Goal: Complete application form: Complete application form

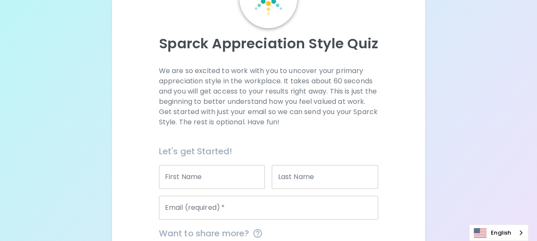
scroll to position [128, 0]
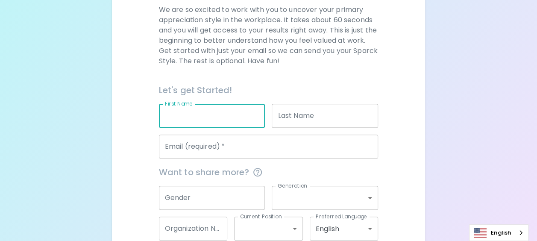
drag, startPoint x: 213, startPoint y: 119, endPoint x: 543, endPoint y: 112, distance: 330.5
click at [212, 119] on input "First Name" at bounding box center [212, 116] width 106 height 24
type input "ไ"
type input "wilaiporn"
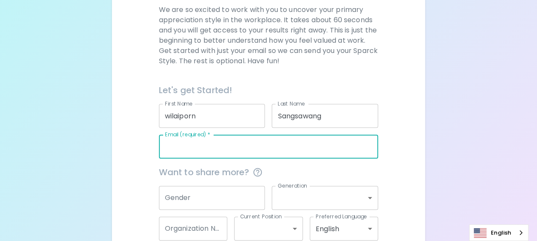
click at [286, 117] on input "Sangsawang" at bounding box center [325, 116] width 106 height 24
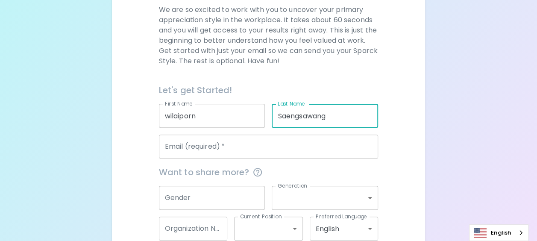
type input "Saengsawang"
click at [212, 148] on input "Email (required)   *" at bounding box center [269, 147] width 220 height 24
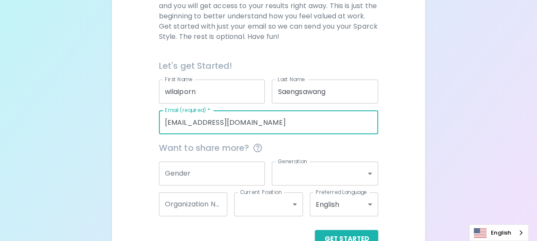
scroll to position [171, 0]
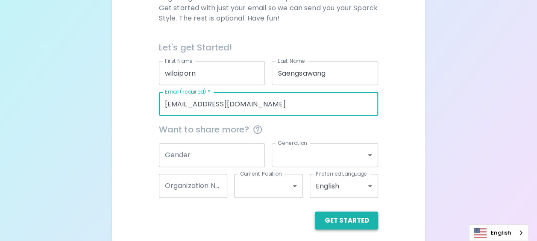
type input "[EMAIL_ADDRESS][DOMAIN_NAME]"
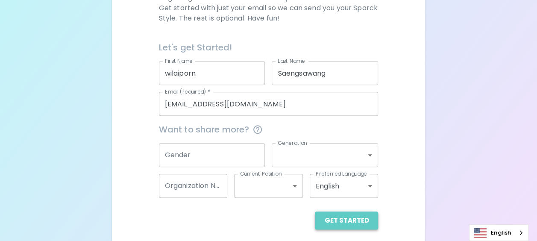
click at [351, 219] on button "Get Started" at bounding box center [346, 221] width 63 height 18
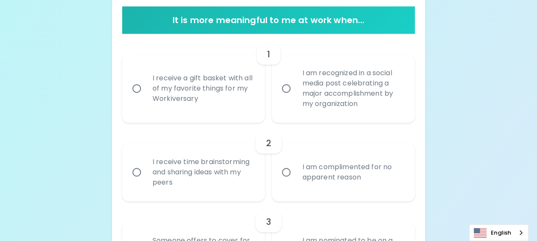
click at [286, 87] on input "I am recognized in a social media post celebrating a major accomplishment by my…" at bounding box center [286, 89] width 18 height 18
radio input "true"
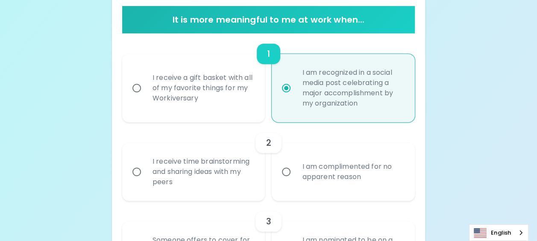
scroll to position [239, 0]
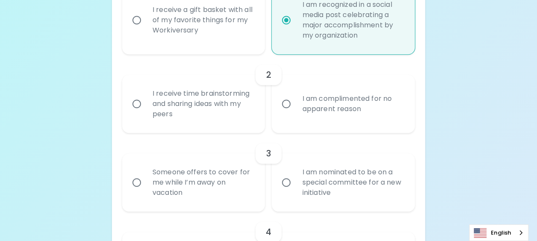
click at [215, 104] on div "I receive time brainstorming and sharing ideas with my peers" at bounding box center [203, 103] width 115 height 51
click at [146, 104] on input "I receive time brainstorming and sharing ideas with my peers" at bounding box center [137, 104] width 18 height 18
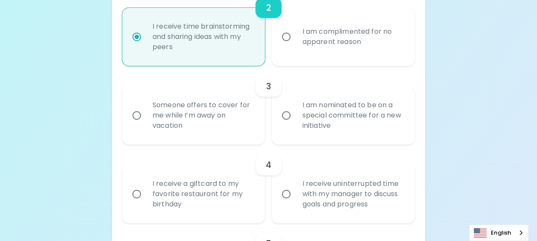
scroll to position [308, 0]
radio input "true"
click at [283, 114] on input "I am nominated to be on a special committee for a new initiative" at bounding box center [286, 114] width 18 height 18
radio input "false"
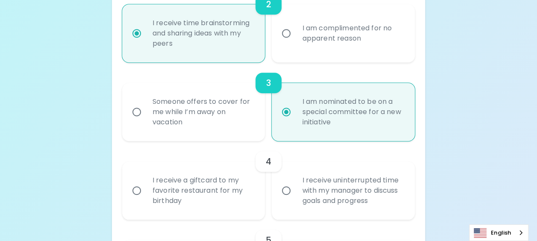
scroll to position [376, 0]
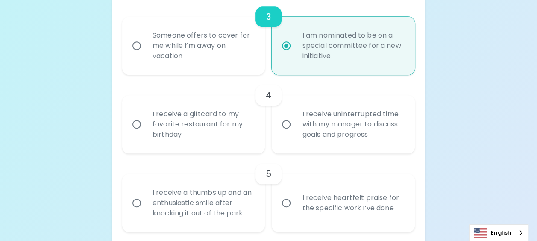
radio input "true"
click at [316, 126] on div "I receive uninterrupted time with my manager to discuss goals and progress" at bounding box center [352, 124] width 115 height 51
click at [295, 126] on input "I receive uninterrupted time with my manager to discuss goals and progress" at bounding box center [286, 124] width 18 height 18
radio input "false"
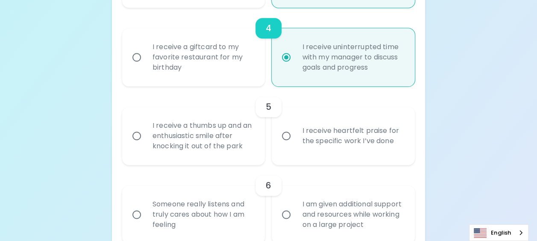
scroll to position [445, 0]
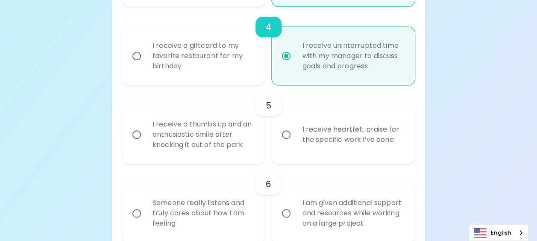
radio input "true"
click at [184, 132] on div "I receive a thumbs up and an enthusiastic smile after knocking it out of the pa…" at bounding box center [203, 134] width 115 height 51
click at [146, 132] on input "I receive a thumbs up and an enthusiastic smile after knocking it out of the pa…" at bounding box center [137, 135] width 18 height 18
radio input "false"
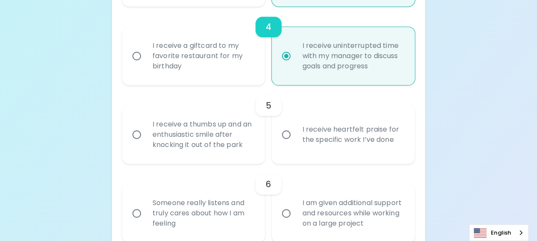
radio input "false"
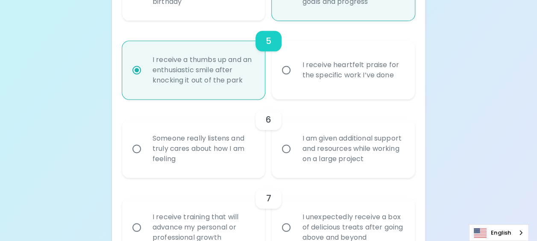
scroll to position [513, 0]
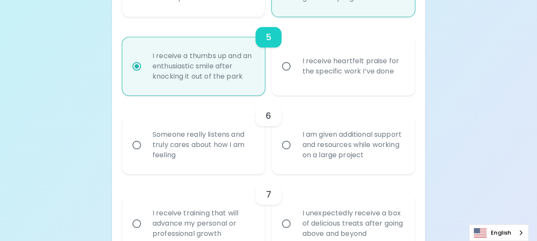
radio input "true"
drag, startPoint x: 320, startPoint y: 137, endPoint x: 327, endPoint y: 137, distance: 7.7
click at [320, 137] on div "I am given additional support and resources while working on a large project" at bounding box center [352, 144] width 115 height 51
click at [295, 137] on input "I am given additional support and resources while working on a large project" at bounding box center [286, 145] width 18 height 18
radio input "false"
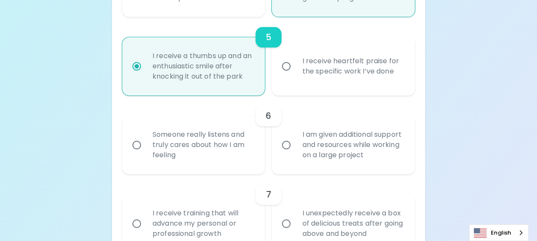
radio input "false"
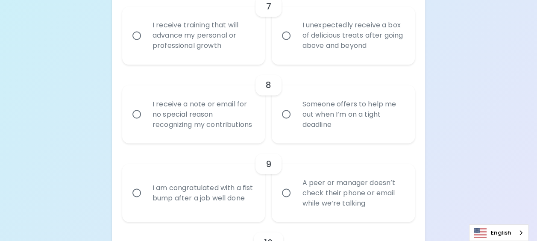
scroll to position [693, 0]
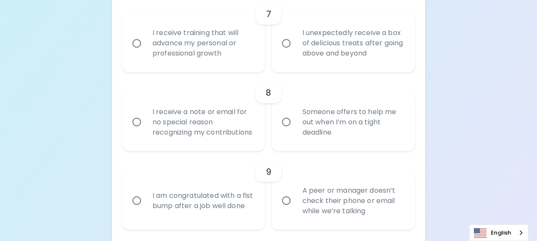
radio input "true"
click at [171, 38] on div "I receive training that will advance my personal or professional growth" at bounding box center [203, 43] width 115 height 51
click at [146, 38] on input "I receive training that will advance my personal or professional growth" at bounding box center [137, 43] width 18 height 18
radio input "false"
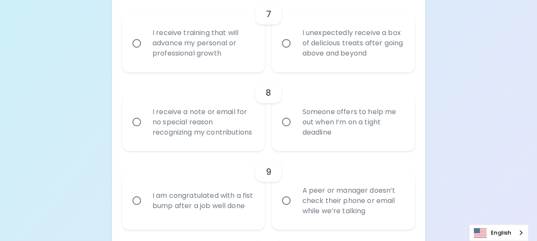
radio input "false"
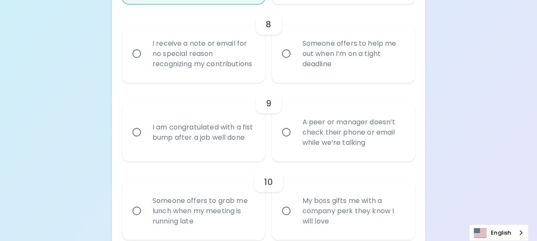
scroll to position [676, 0]
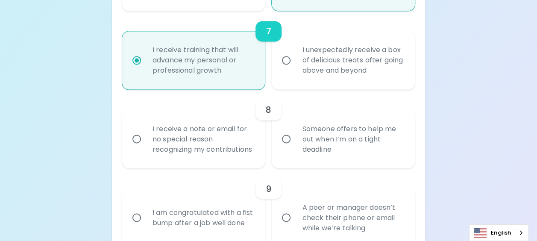
radio input "true"
click at [218, 135] on div "I receive a note or email for no special reason recognizing my contributions" at bounding box center [203, 138] width 115 height 51
click at [146, 135] on input "I receive a note or email for no special reason recognizing my contributions" at bounding box center [137, 139] width 18 height 18
radio input "false"
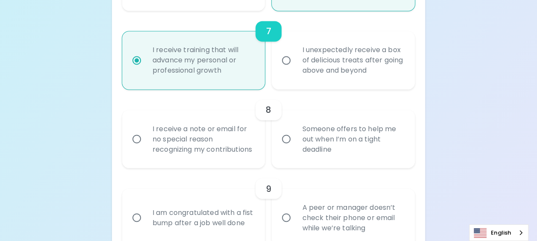
radio input "false"
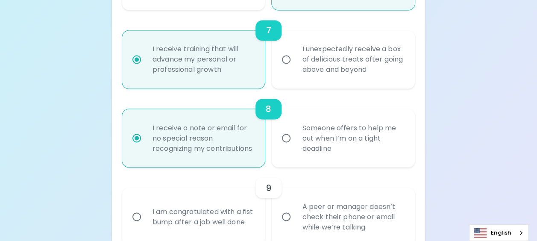
scroll to position [745, 0]
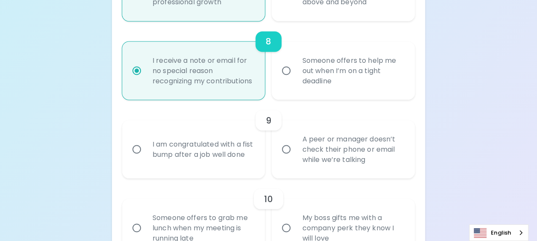
radio input "true"
click at [189, 151] on div "I am congratulated with a fist bump after a job well done" at bounding box center [203, 149] width 115 height 41
click at [146, 151] on input "I am congratulated with a fist bump after a job well done" at bounding box center [137, 149] width 18 height 18
radio input "false"
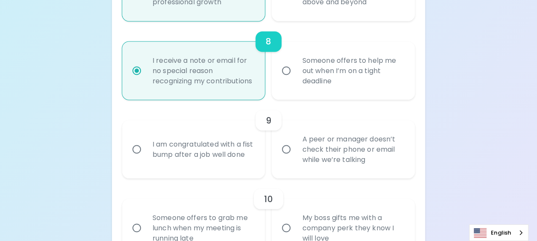
radio input "false"
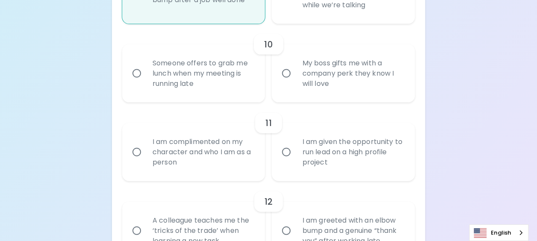
scroll to position [941, 0]
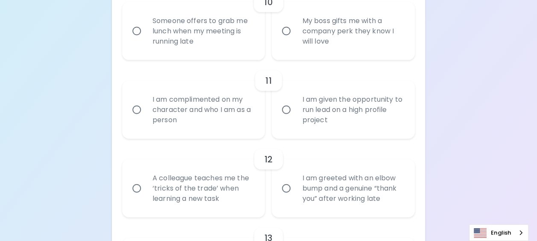
radio input "true"
click at [356, 48] on div "My boss gifts me with a company perk they know I will love" at bounding box center [352, 31] width 115 height 51
click at [295, 40] on input "My boss gifts me with a company perk they know I will love" at bounding box center [286, 31] width 18 height 18
radio input "false"
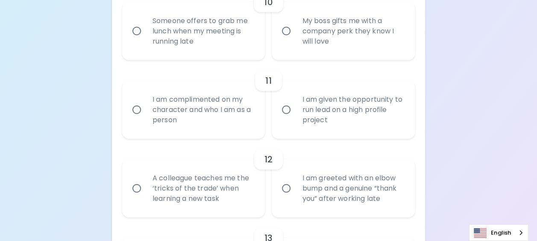
radio input "false"
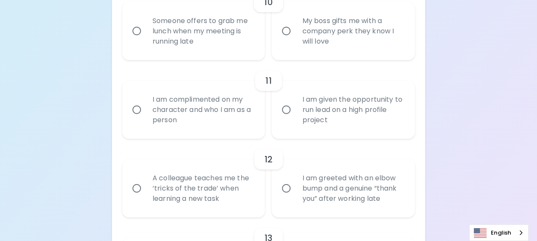
radio input "false"
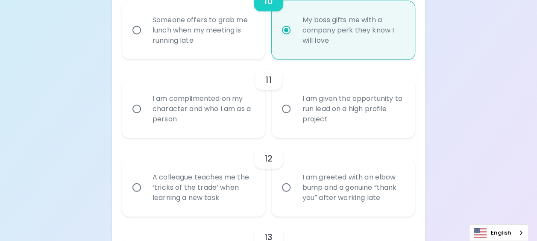
scroll to position [1010, 0]
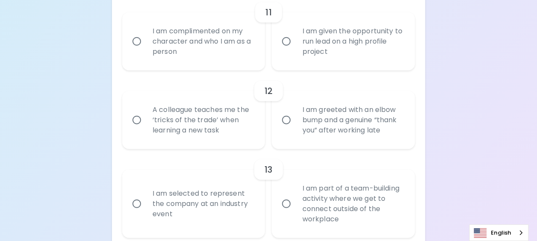
radio input "true"
click at [224, 51] on div "I am complimented on my character and who I am as a person" at bounding box center [203, 41] width 115 height 51
click at [146, 50] on input "I am complimented on my character and who I am as a person" at bounding box center [137, 41] width 18 height 18
radio input "false"
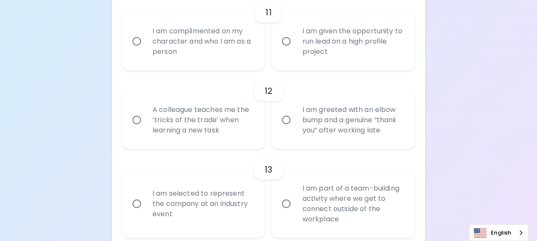
radio input "false"
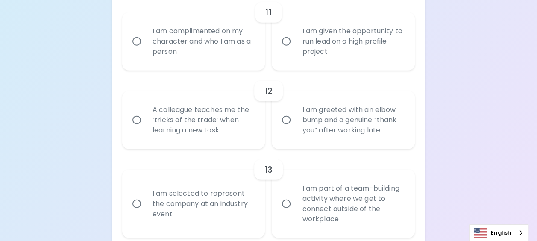
radio input "false"
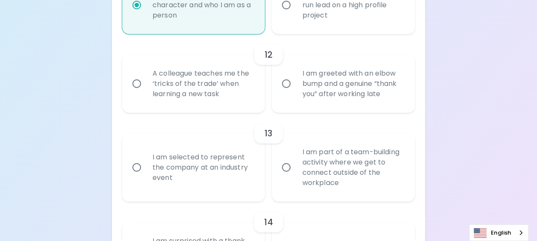
scroll to position [1078, 0]
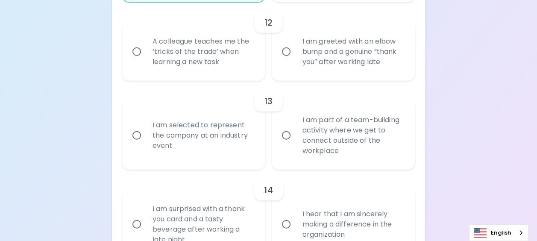
radio input "true"
click at [193, 56] on div "A colleague teaches me the ‘tricks of the trade’ when learning a new task" at bounding box center [203, 51] width 115 height 51
click at [146, 56] on input "A colleague teaches me the ‘tricks of the trade’ when learning a new task" at bounding box center [137, 52] width 18 height 18
radio input "false"
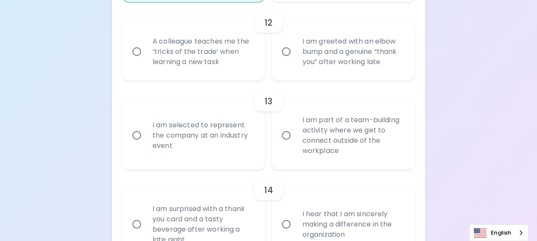
radio input "false"
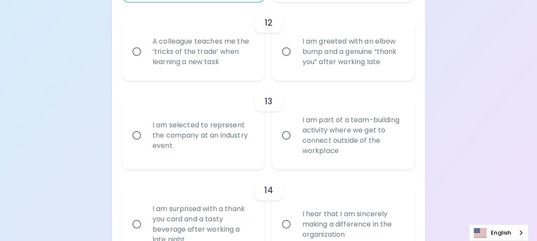
radio input "false"
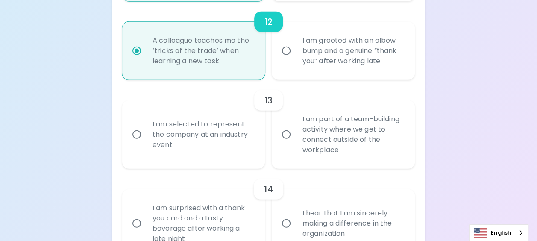
scroll to position [1146, 0]
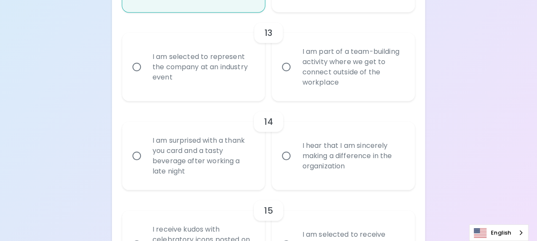
radio input "true"
click at [331, 77] on div "I am part of a team-building activity where we get to connect outside of the wo…" at bounding box center [352, 67] width 115 height 62
click at [295, 76] on input "I am part of a team-building activity where we get to connect outside of the wo…" at bounding box center [286, 67] width 18 height 18
radio input "false"
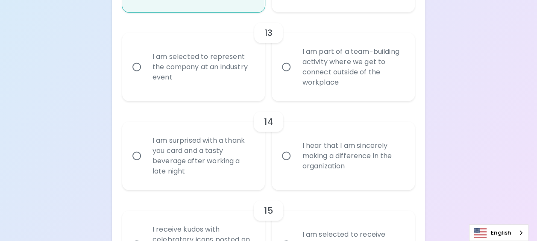
radio input "false"
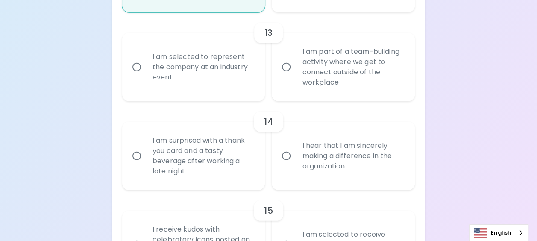
radio input "false"
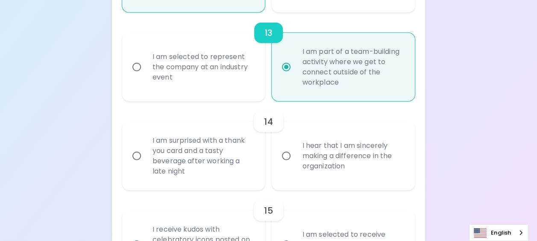
scroll to position [1215, 0]
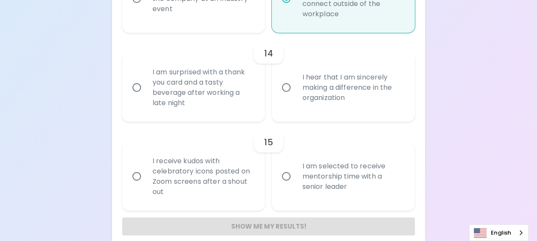
radio input "true"
click at [217, 96] on div "I am surprised with a thank you card and a tasty beverage after working a late …" at bounding box center [203, 88] width 115 height 62
click at [146, 96] on input "I am surprised with a thank you card and a tasty beverage after working a late …" at bounding box center [137, 88] width 18 height 18
radio input "false"
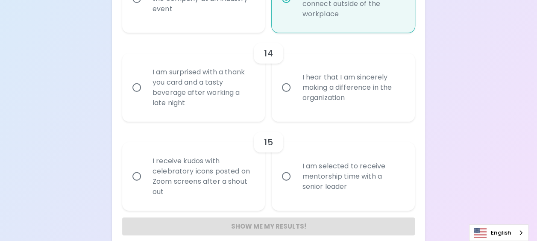
radio input "false"
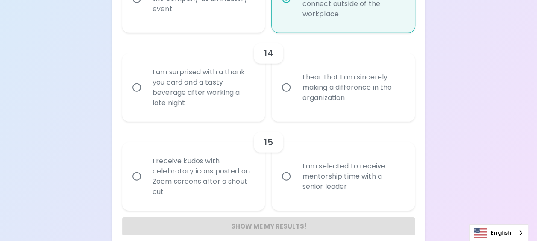
radio input "false"
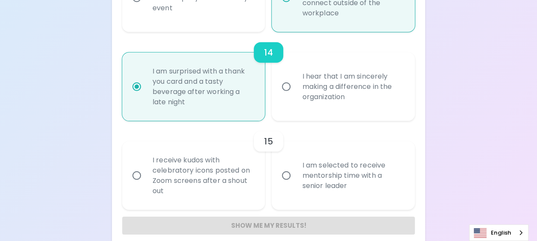
scroll to position [1236, 0]
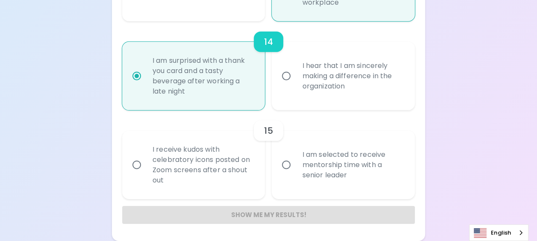
radio input "true"
click at [231, 157] on div "I receive kudos with celebratory icons posted on Zoom screens after a shout out" at bounding box center [203, 165] width 115 height 62
click at [146, 157] on input "I receive kudos with celebratory icons posted on Zoom screens after a shout out" at bounding box center [137, 165] width 18 height 18
radio input "false"
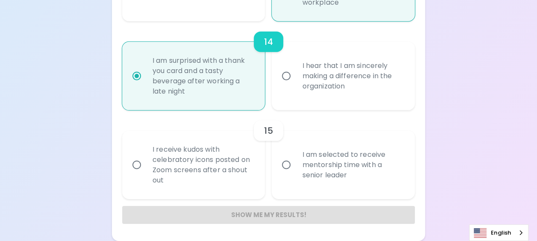
radio input "false"
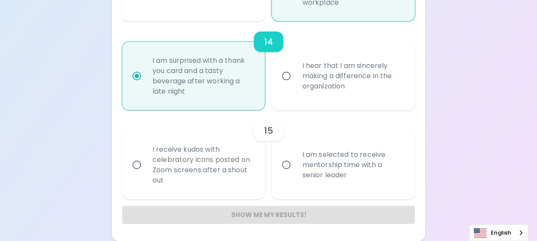
radio input "false"
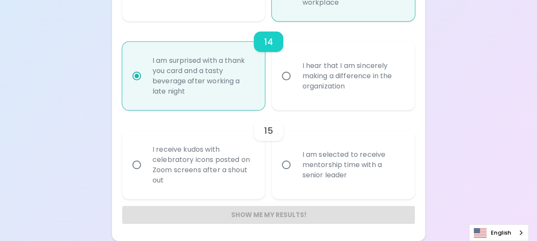
radio input "false"
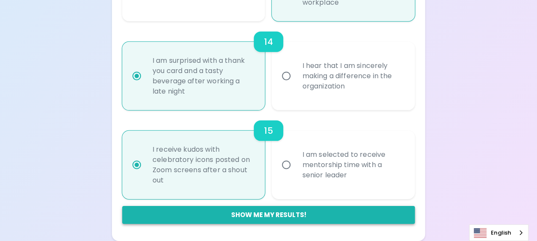
radio input "true"
click at [267, 217] on button "Show me my results!" at bounding box center [268, 215] width 293 height 18
radio input "false"
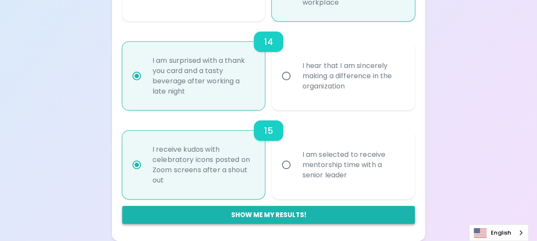
radio input "false"
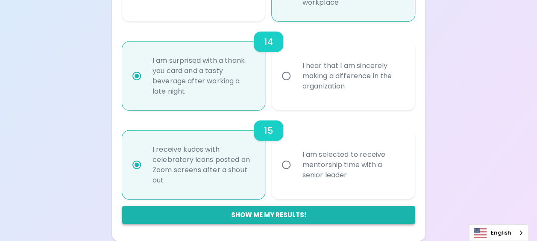
radio input "false"
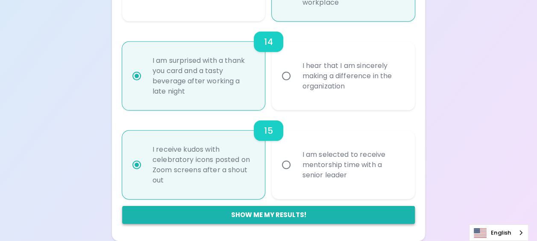
radio input "false"
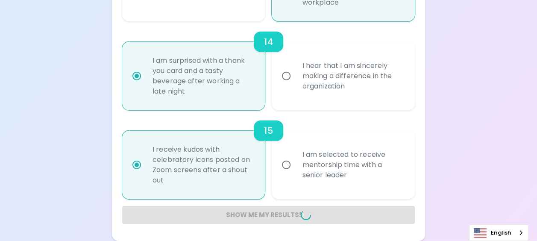
radio input "false"
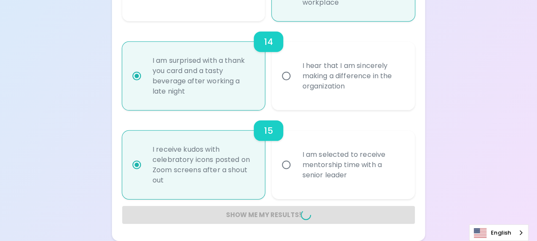
radio input "false"
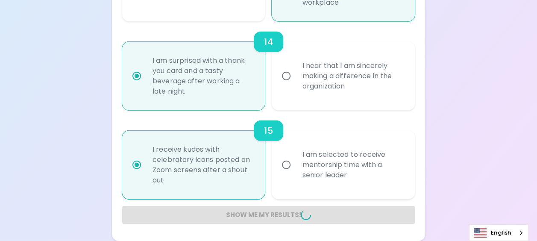
radio input "false"
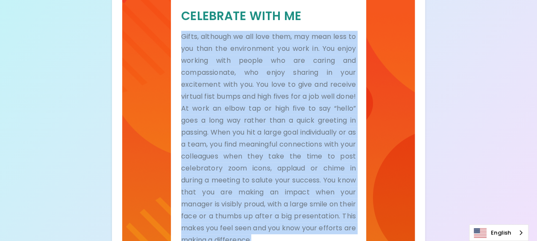
scroll to position [262, 0]
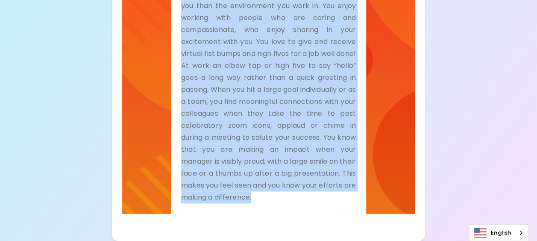
drag, startPoint x: 182, startPoint y: 36, endPoint x: 346, endPoint y: 206, distance: 236.4
click at [346, 206] on div "Celebrate With Me Gifts, although we all love them, may mean less to you than t…" at bounding box center [268, 84] width 195 height 259
copy p "Gifts, although we all love them, may mean less to you than the environment you…"
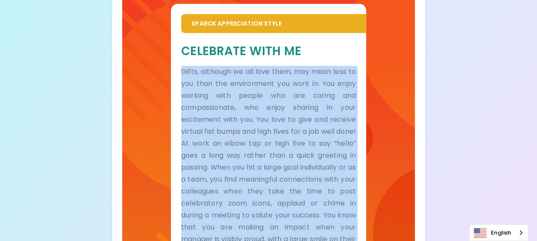
scroll to position [133, 0]
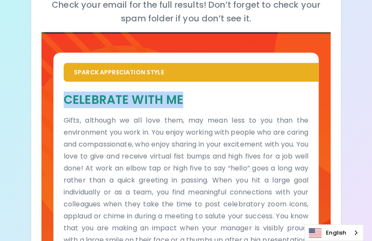
drag, startPoint x: 65, startPoint y: 97, endPoint x: 184, endPoint y: 99, distance: 119.3
click at [184, 99] on h5 "Celebrate With Me" at bounding box center [186, 100] width 245 height 16
copy h5 "Celebrate With Me"
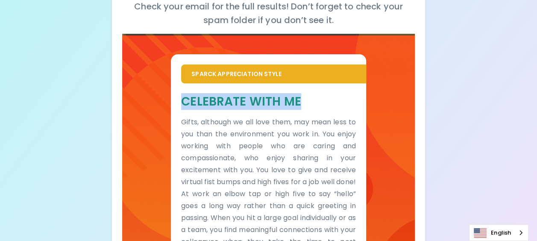
click at [503, 143] on div "Your Sparck Appreciation Style Results Check your email for the full results! D…" at bounding box center [268, 118] width 537 height 503
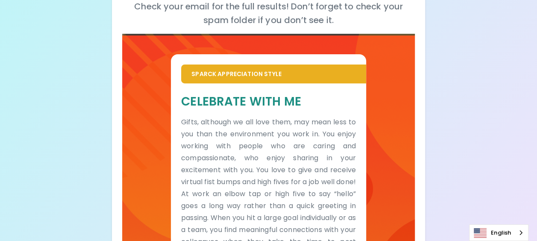
click at [504, 35] on div "Your Sparck Appreciation Style Results Check your email for the full results! D…" at bounding box center [268, 118] width 537 height 503
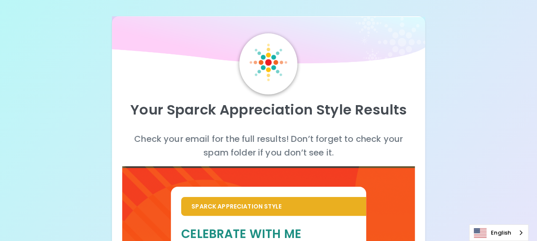
scroll to position [0, 0]
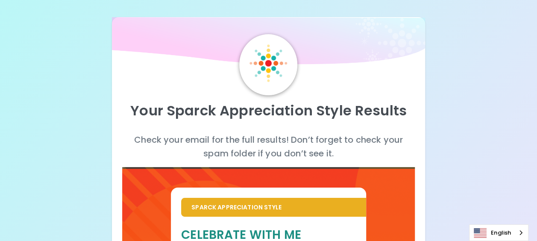
drag, startPoint x: 484, startPoint y: 47, endPoint x: 487, endPoint y: 50, distance: 4.5
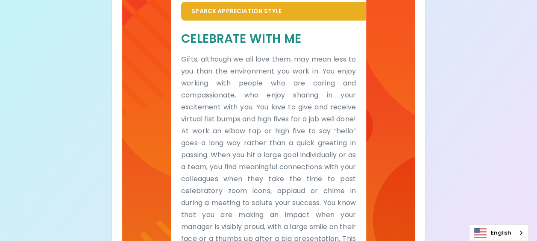
scroll to position [91, 0]
